Goal: Find specific page/section: Find specific page/section

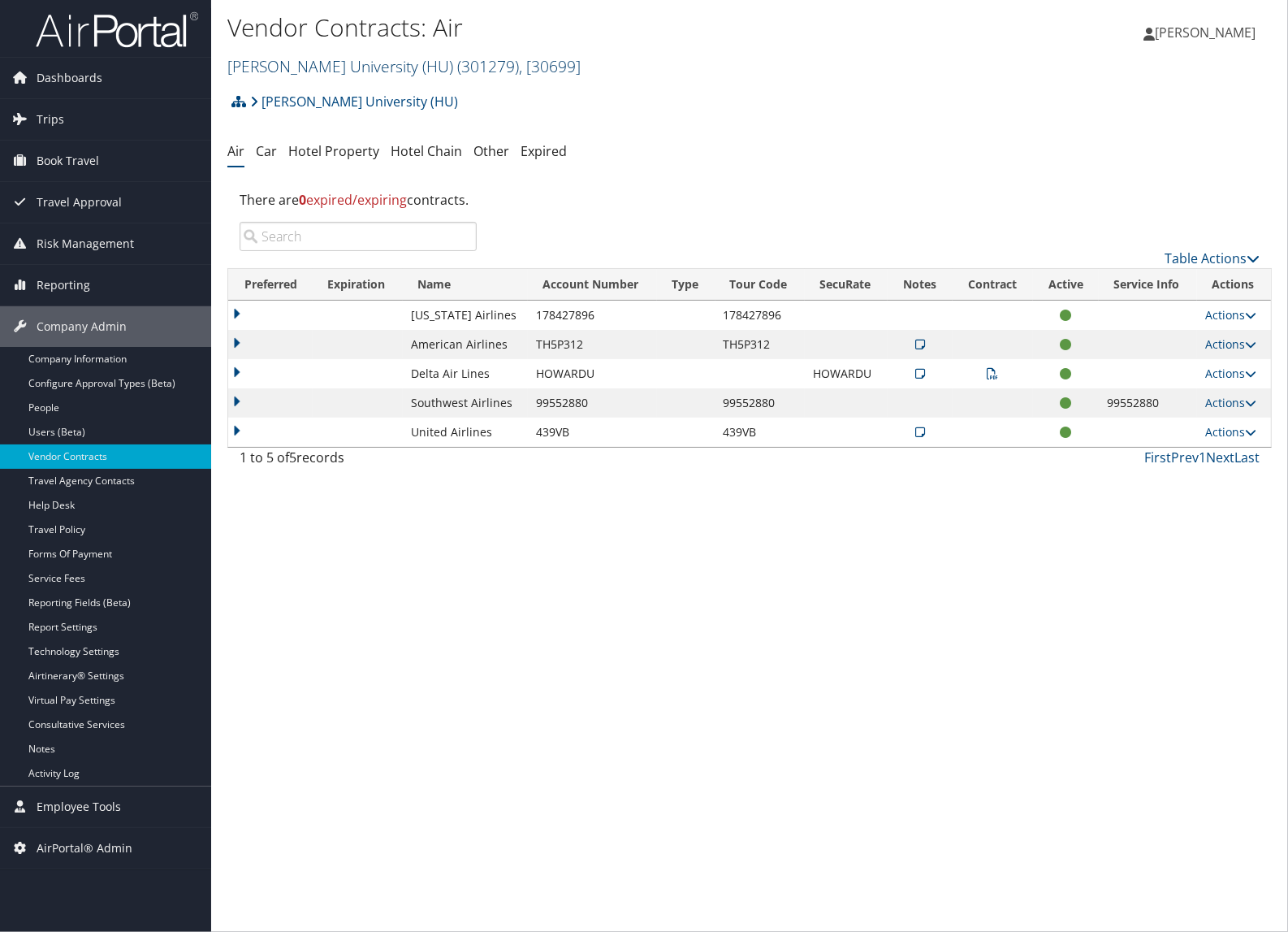
click at [276, 66] on link "[PERSON_NAME] University (HU) ( 301279 ) , [ 30699 ]" at bounding box center [404, 65] width 353 height 22
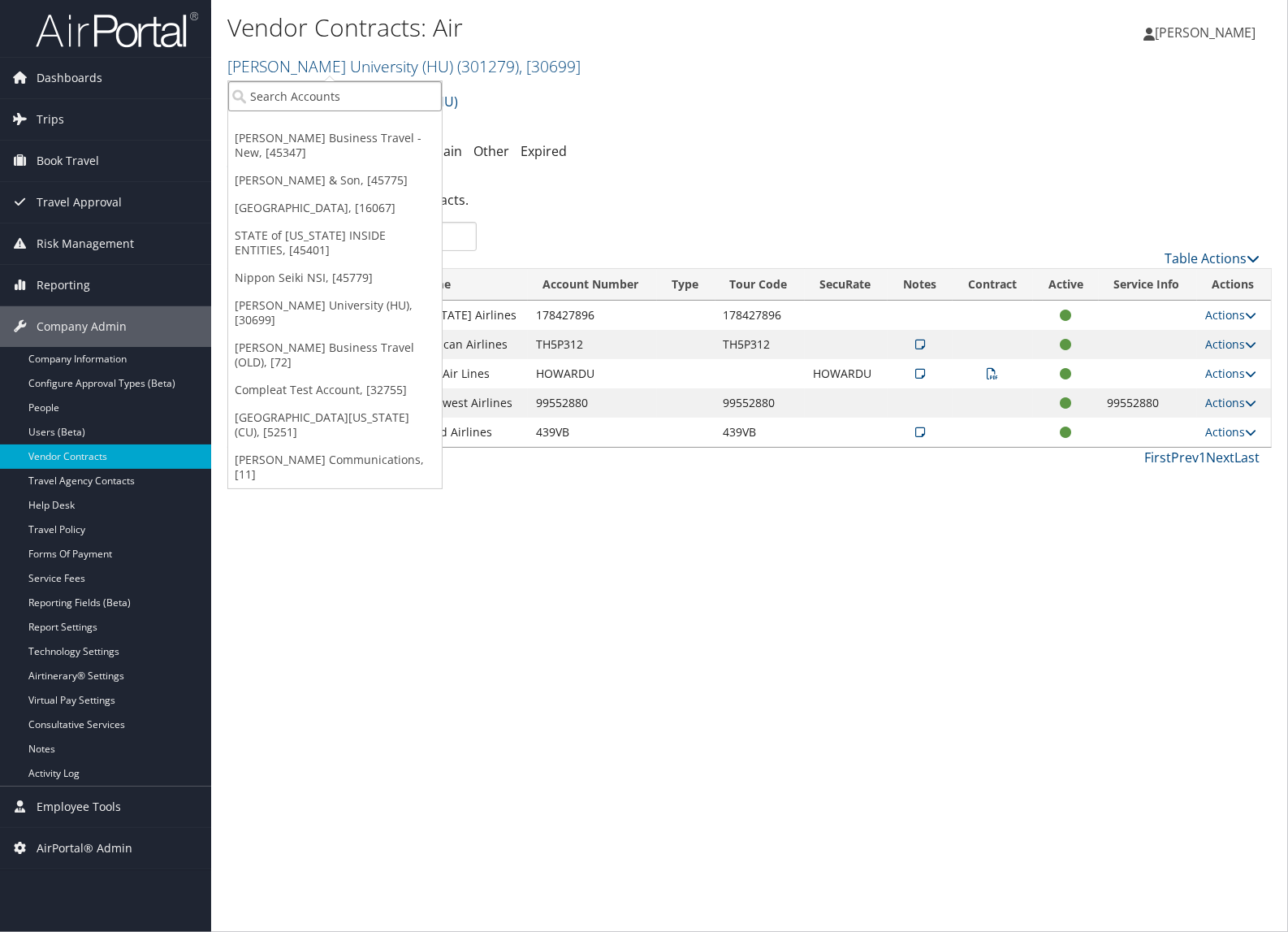
click at [280, 98] on input "search" at bounding box center [335, 97] width 214 height 30
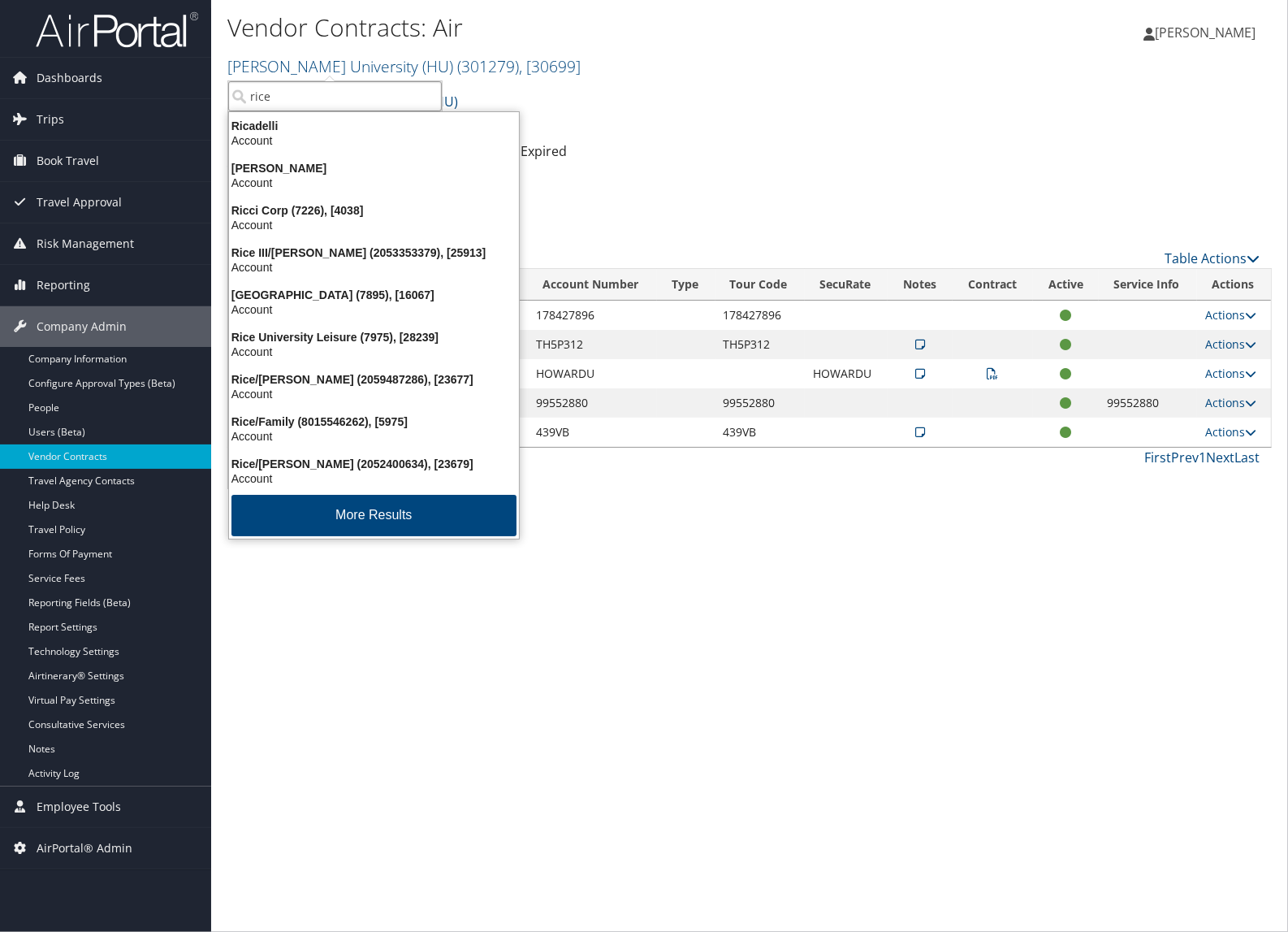
type input "rice u"
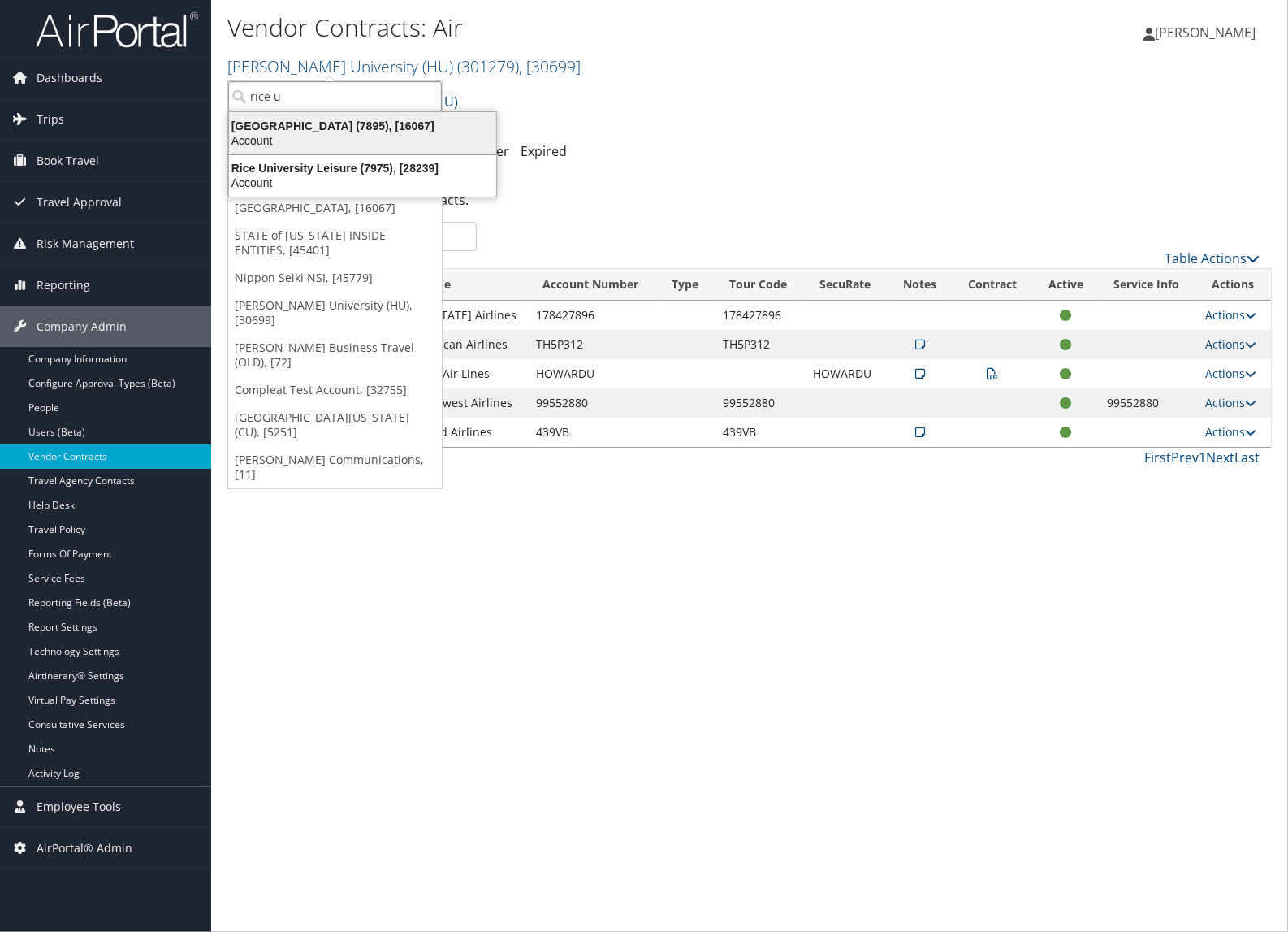
click at [280, 124] on div "Rice University (7895), [16067]" at bounding box center [363, 125] width 287 height 14
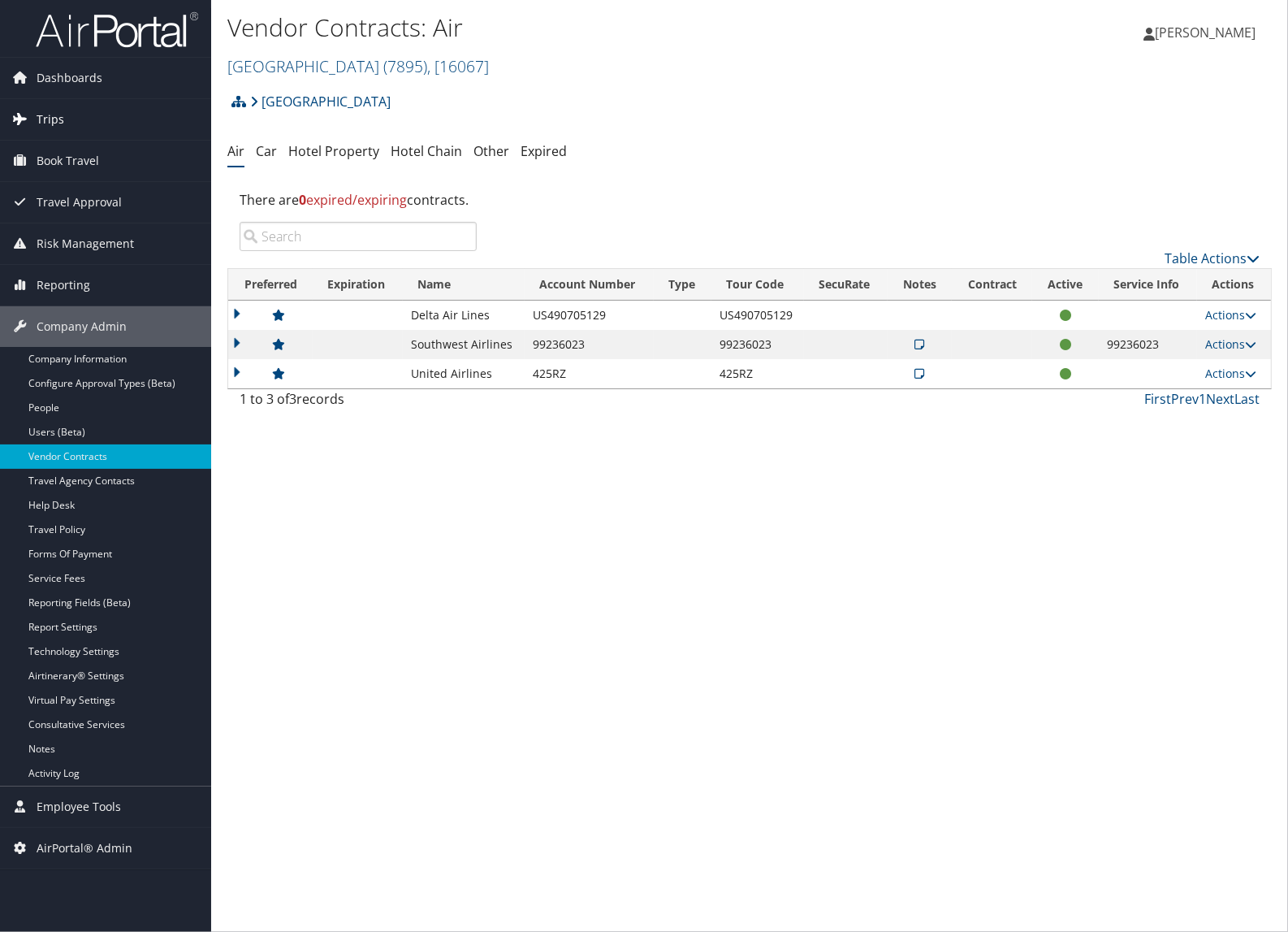
click at [62, 122] on span "Trips" at bounding box center [50, 119] width 28 height 41
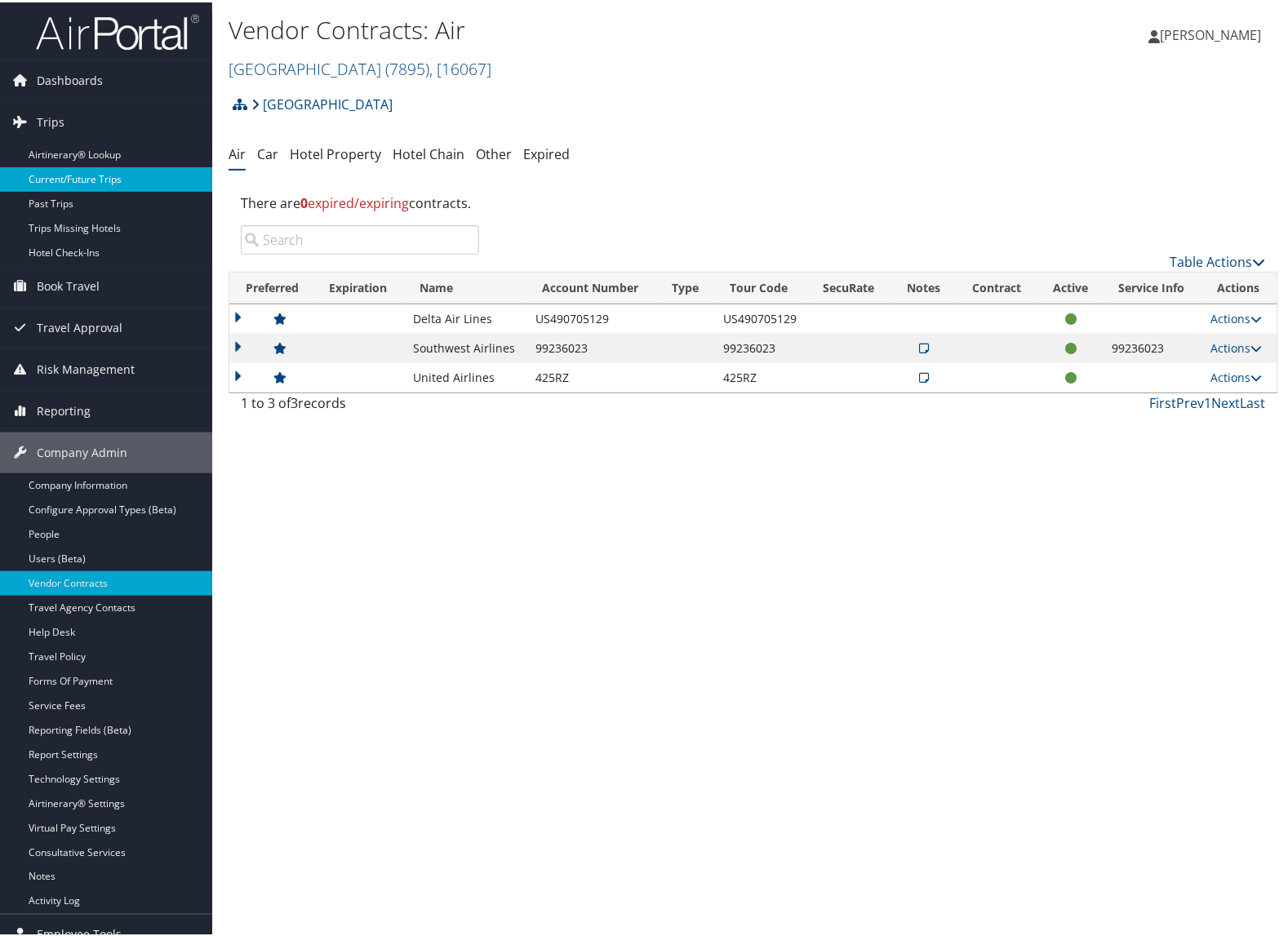
click at [70, 176] on link "Current/Future Trips" at bounding box center [106, 177] width 213 height 25
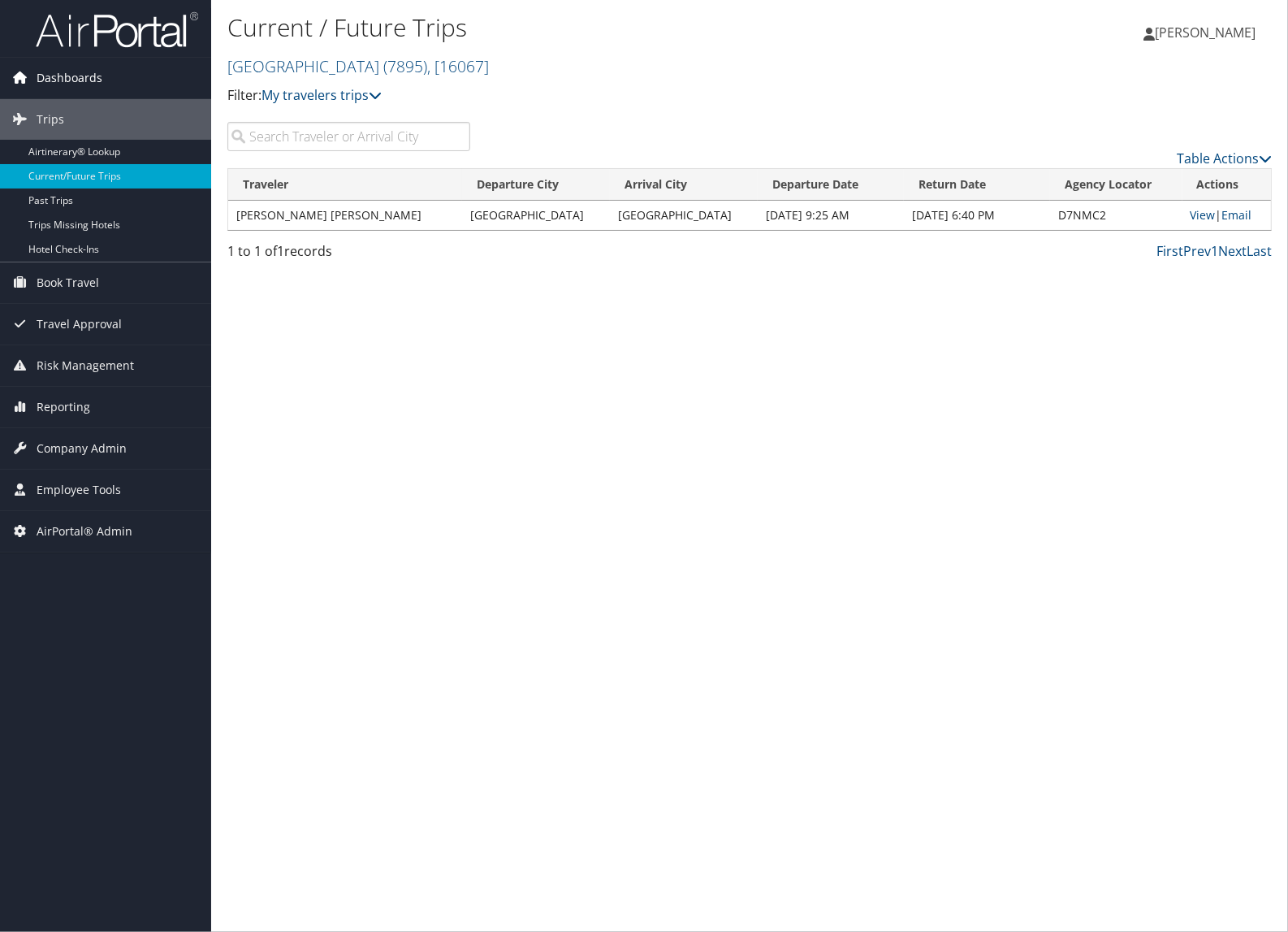
click at [90, 85] on span "Dashboards" at bounding box center [69, 78] width 65 height 41
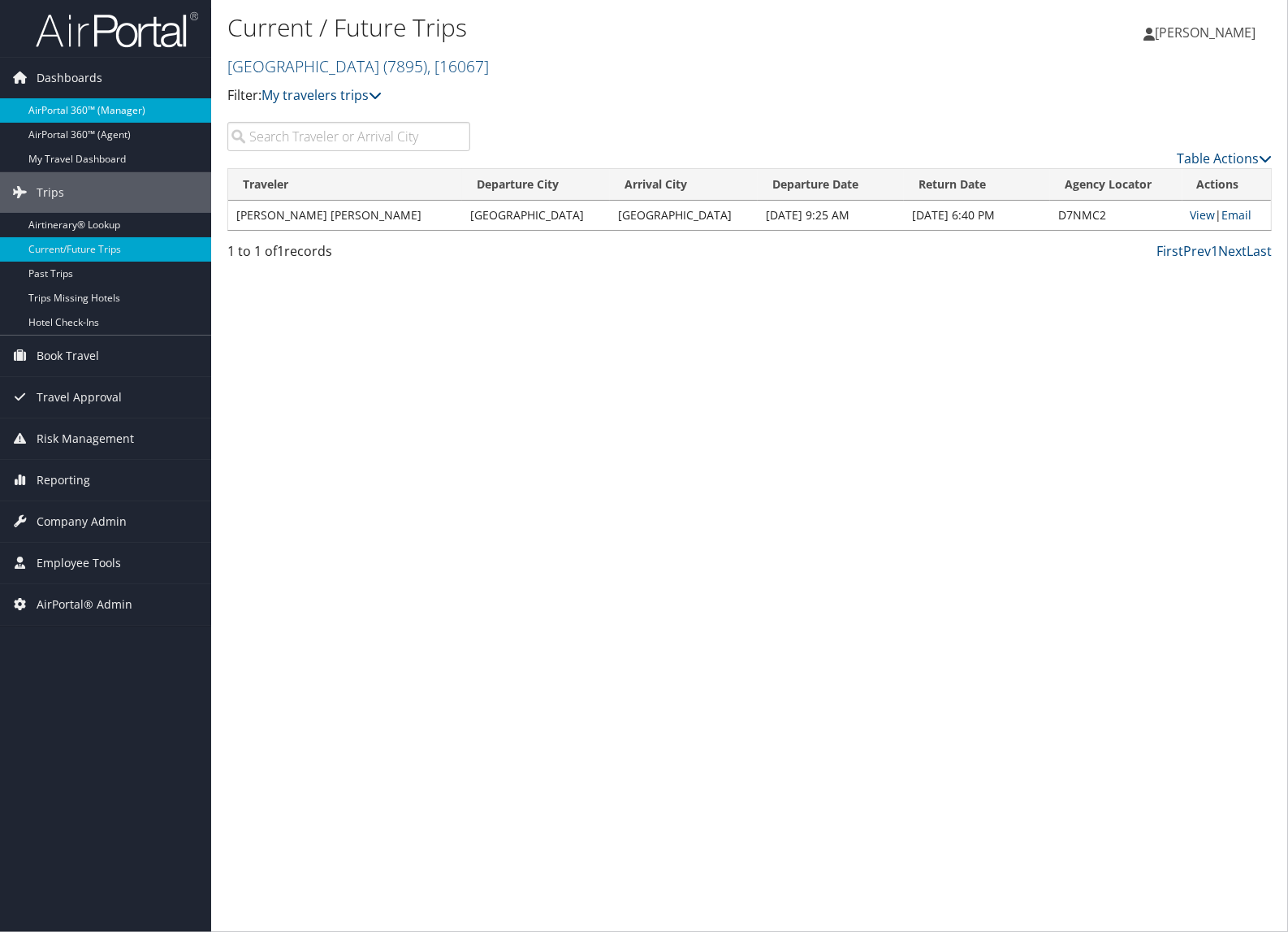
click at [87, 103] on link "AirPortal 360™ (Manager)" at bounding box center [105, 111] width 212 height 25
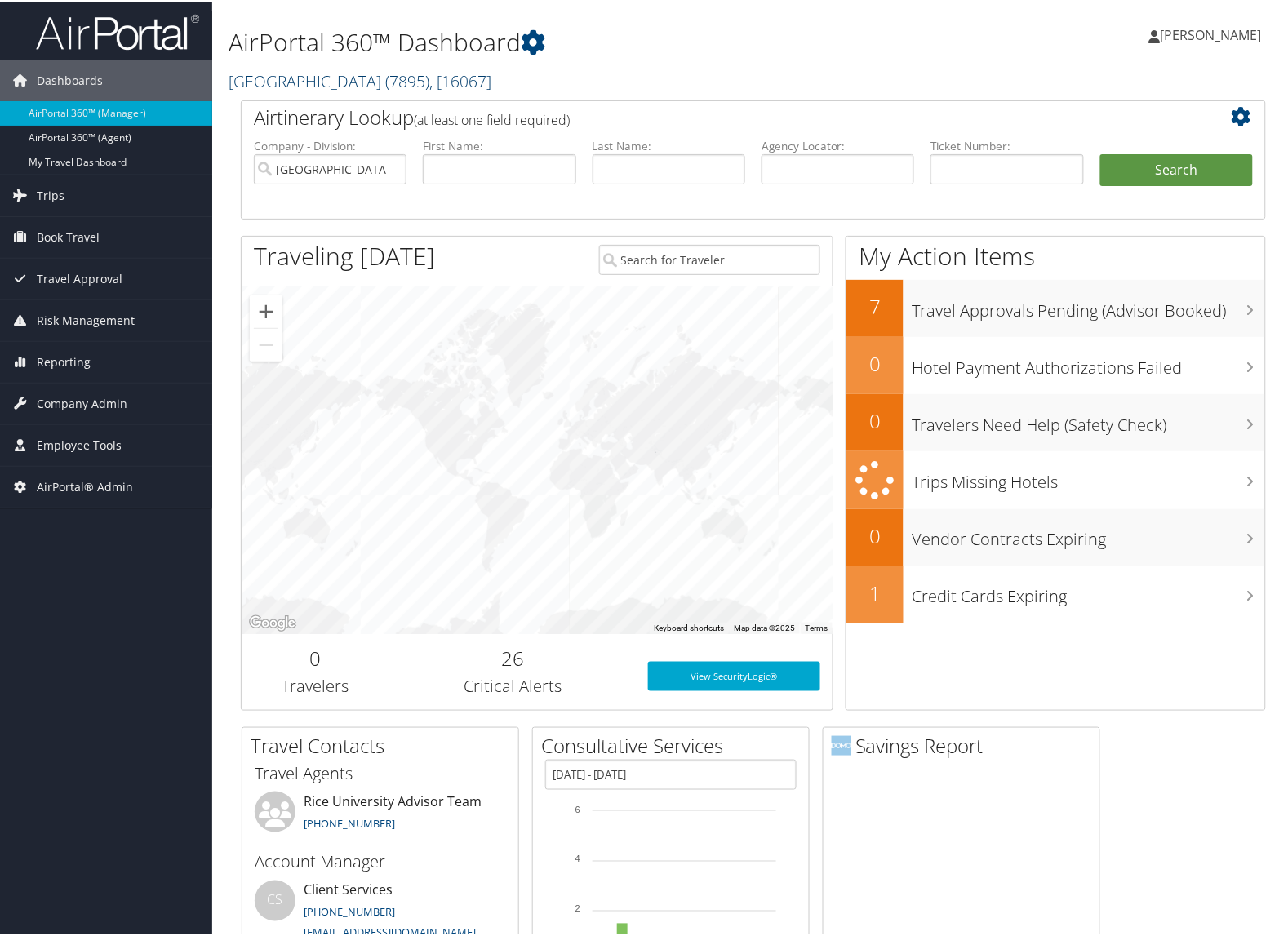
click at [275, 88] on link "Rice University ( 7895 ) , [ 16067 ]" at bounding box center [360, 78] width 263 height 22
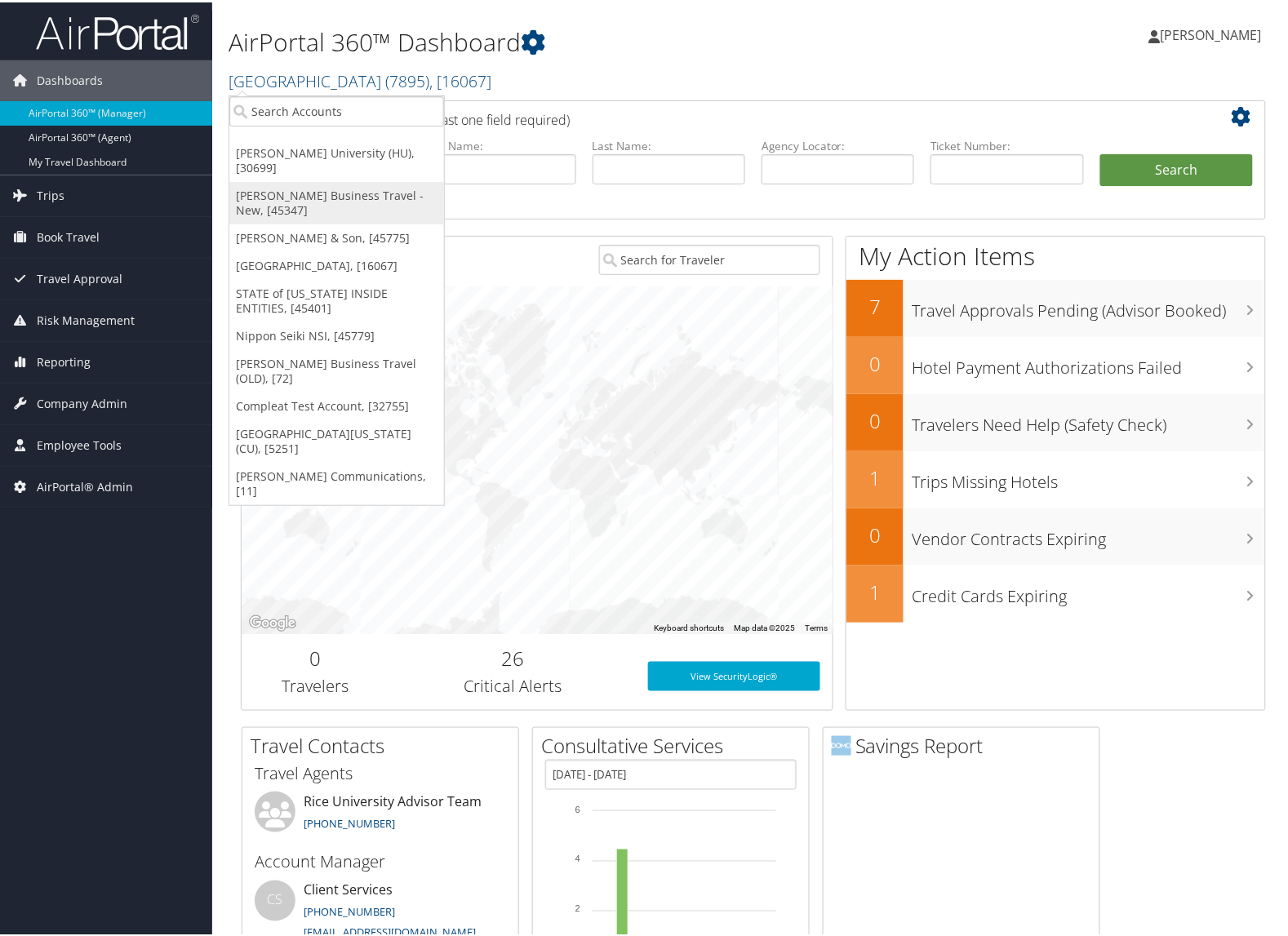
click at [280, 189] on link "[PERSON_NAME] Business Travel - New, [45347]" at bounding box center [337, 200] width 215 height 43
